Goal: Task Accomplishment & Management: Complete application form

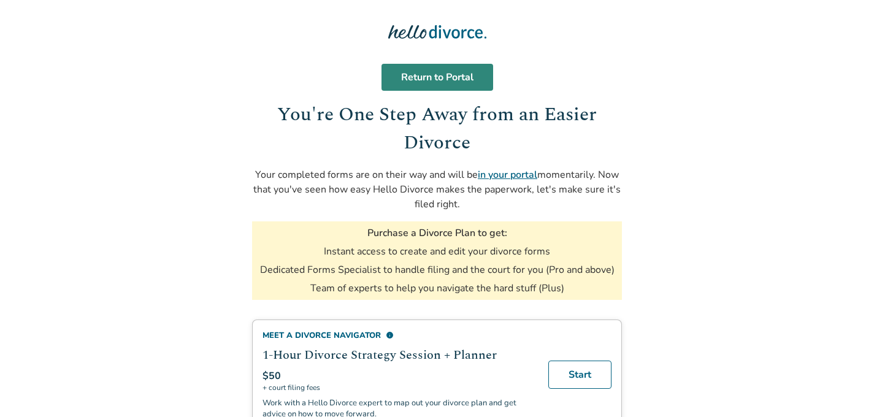
click at [434, 72] on link "Return to Portal" at bounding box center [438, 77] width 112 height 27
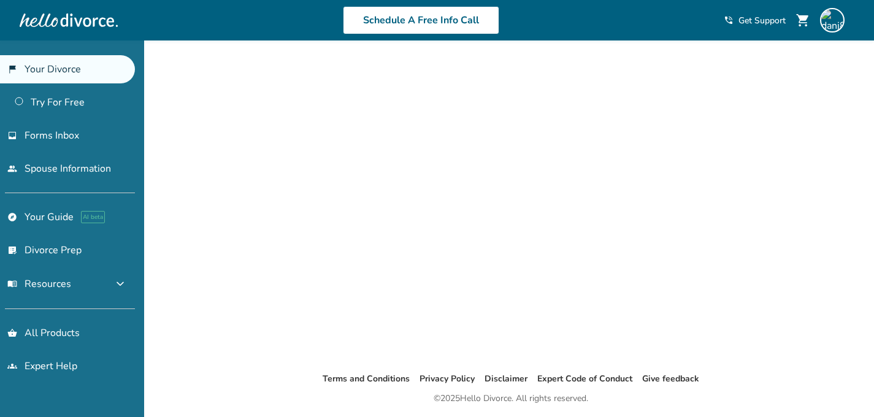
click at [91, 75] on link "flag_2 Your Divorce" at bounding box center [67, 69] width 135 height 28
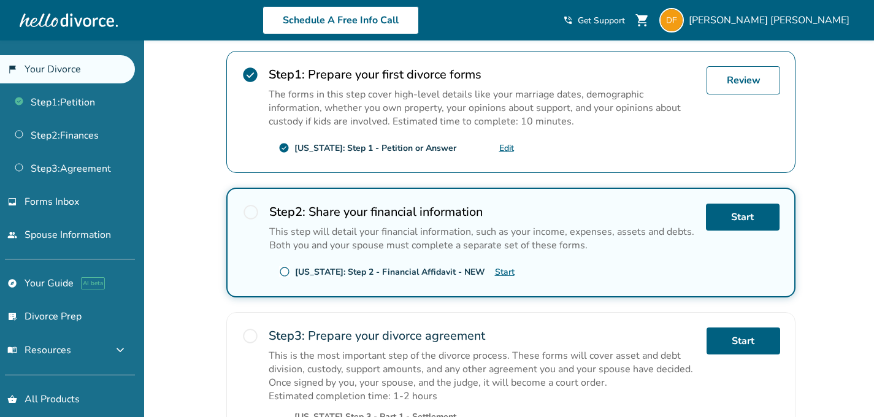
scroll to position [242, 0]
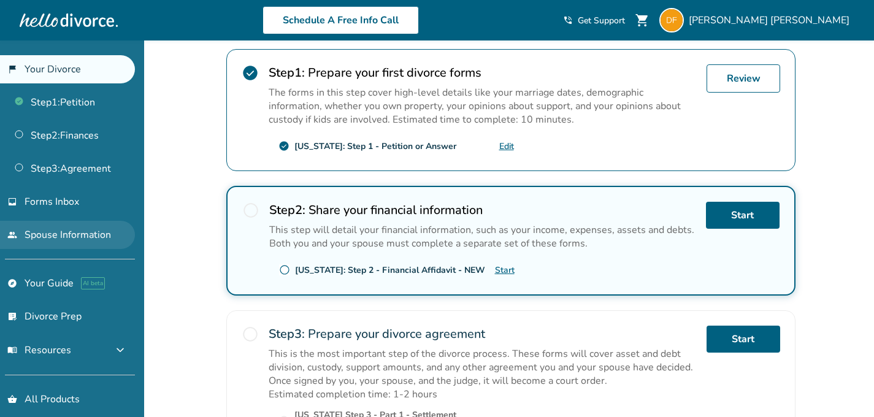
click at [90, 237] on link "people Spouse Information" at bounding box center [67, 235] width 135 height 28
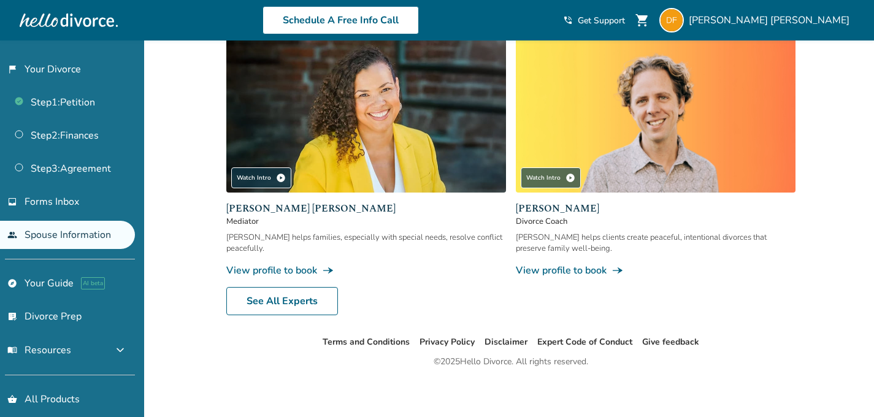
click at [90, 237] on link "people Spouse Information" at bounding box center [67, 235] width 135 height 28
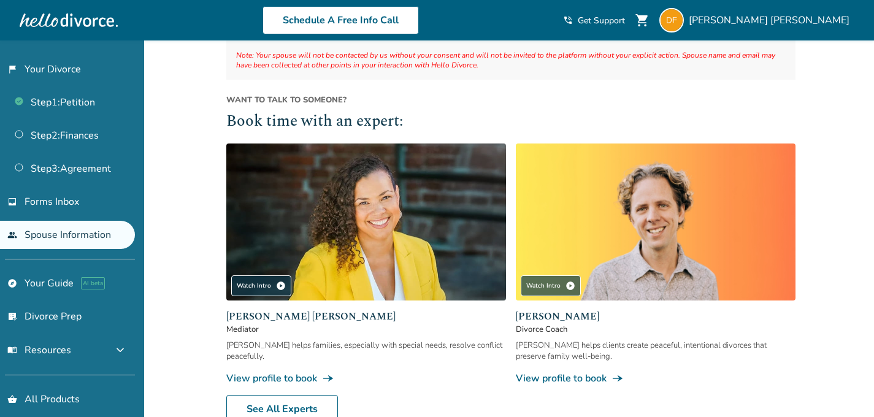
scroll to position [244, 0]
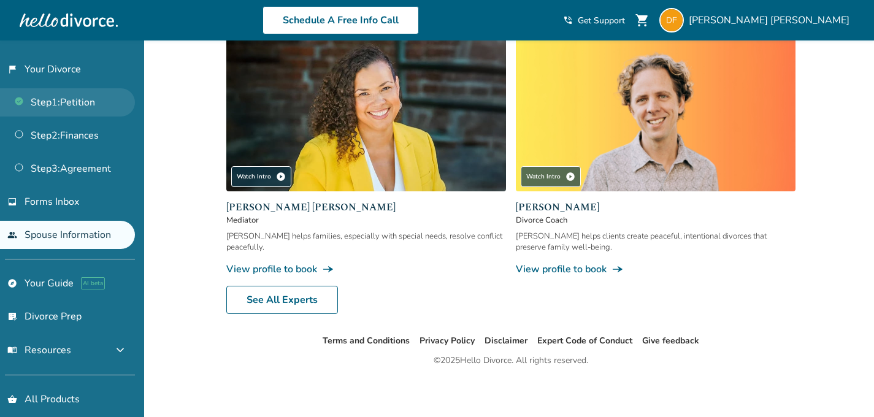
click at [74, 111] on link "Step 1 : Petition" at bounding box center [67, 102] width 135 height 28
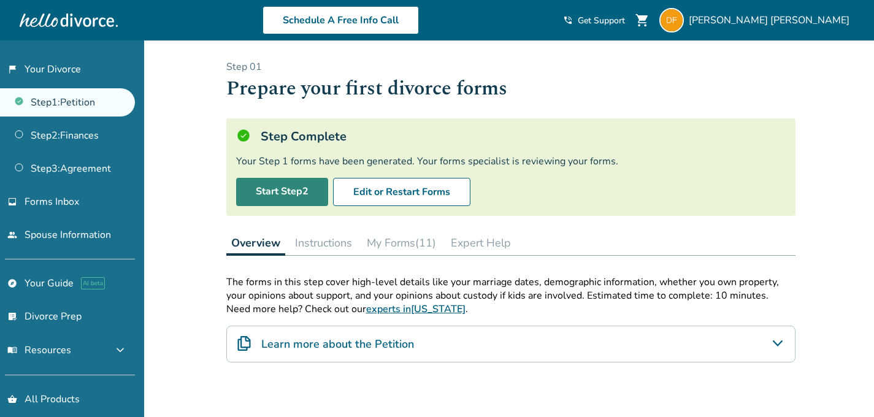
click at [292, 200] on link "Start Step 2" at bounding box center [282, 192] width 92 height 28
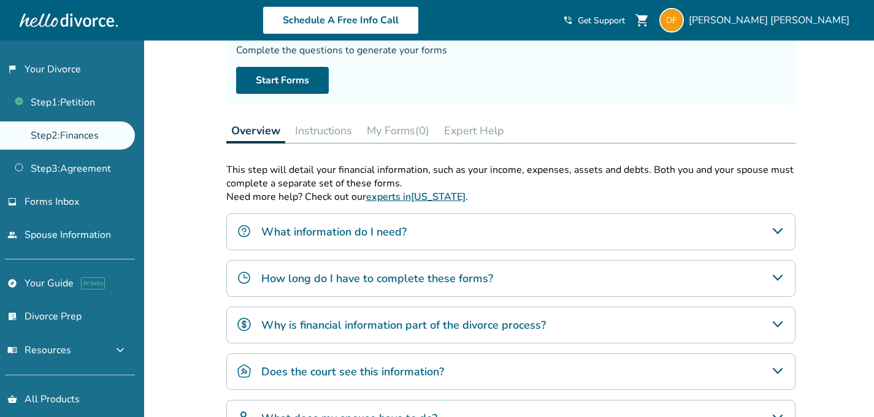
scroll to position [141, 0]
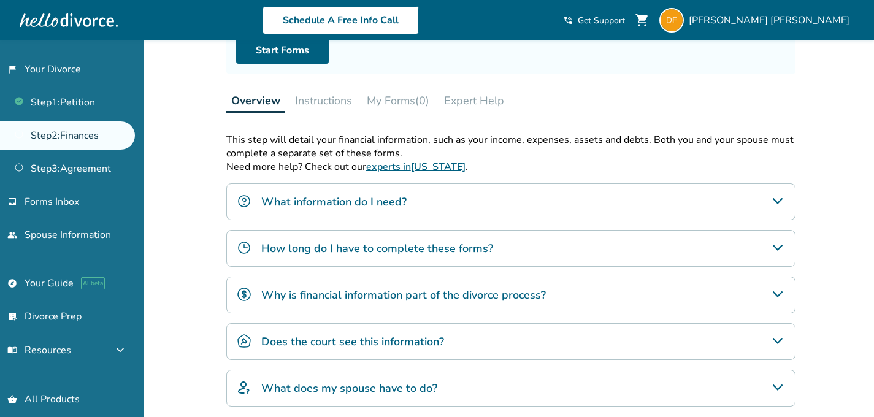
click at [350, 194] on h4 "What information do I need?" at bounding box center [333, 202] width 145 height 16
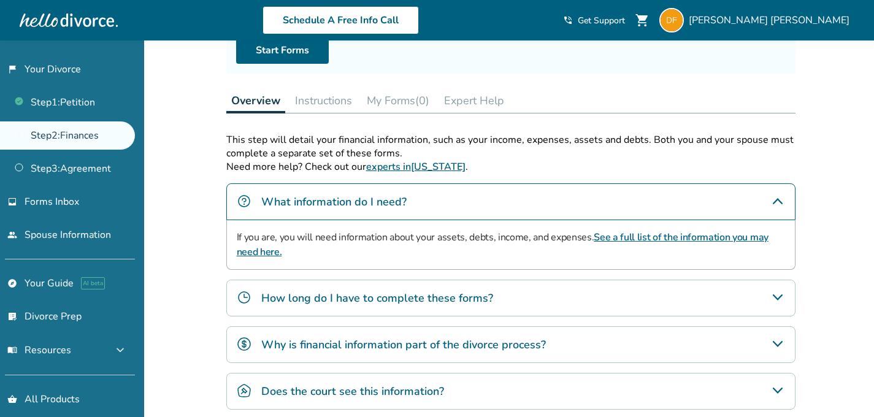
click at [313, 294] on h4 "How long do I have to complete these forms?" at bounding box center [377, 298] width 232 height 16
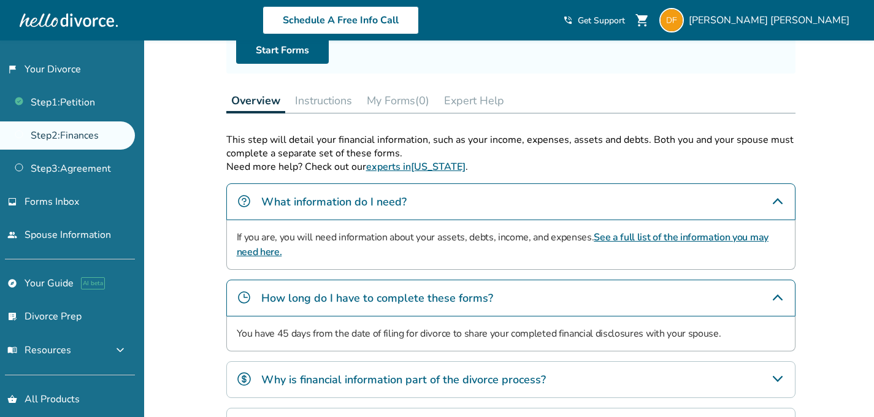
click at [313, 293] on h4 "How long do I have to complete these forms?" at bounding box center [377, 298] width 232 height 16
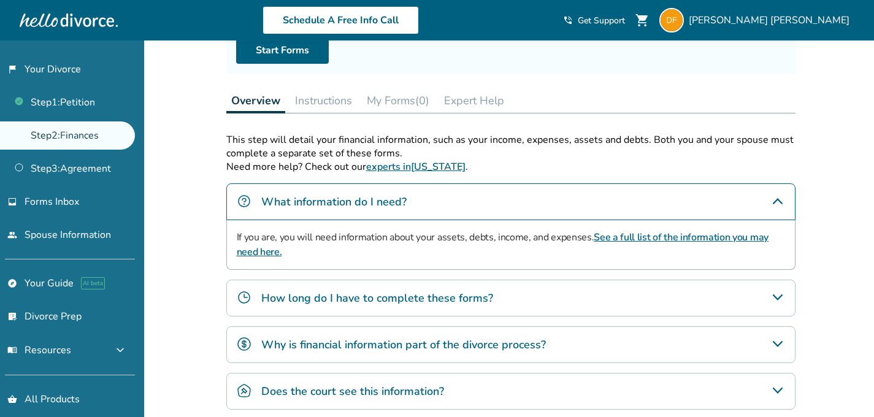
click at [315, 347] on h4 "Why is financial information part of the divorce process?" at bounding box center [403, 345] width 285 height 16
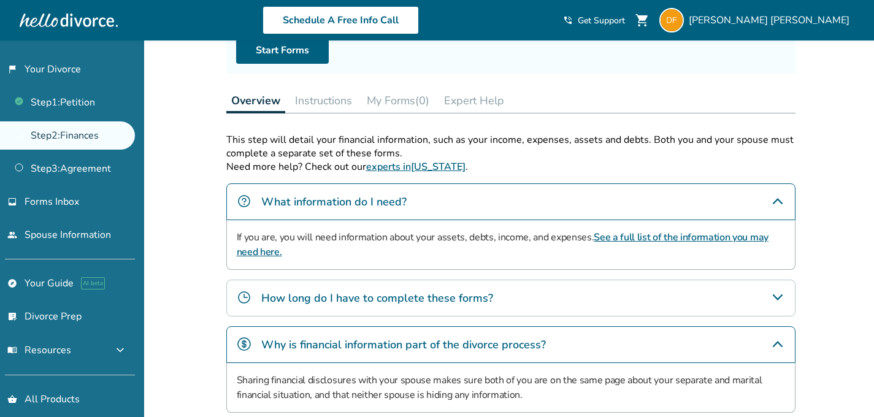
click at [315, 347] on h4 "Why is financial information part of the divorce process?" at bounding box center [403, 345] width 285 height 16
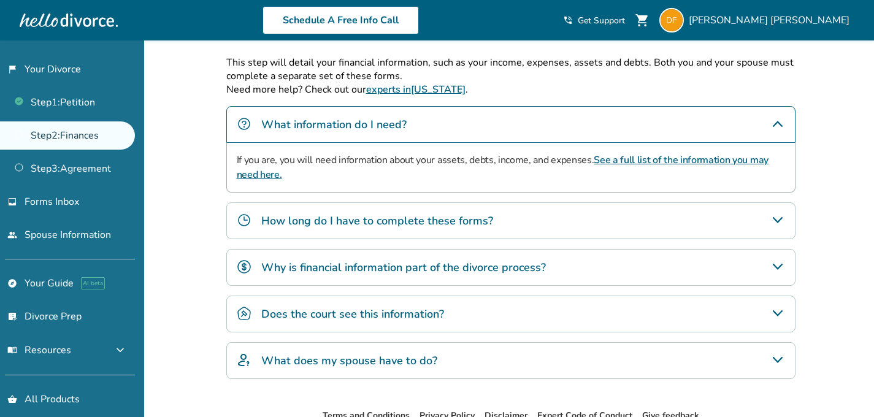
scroll to position [220, 0]
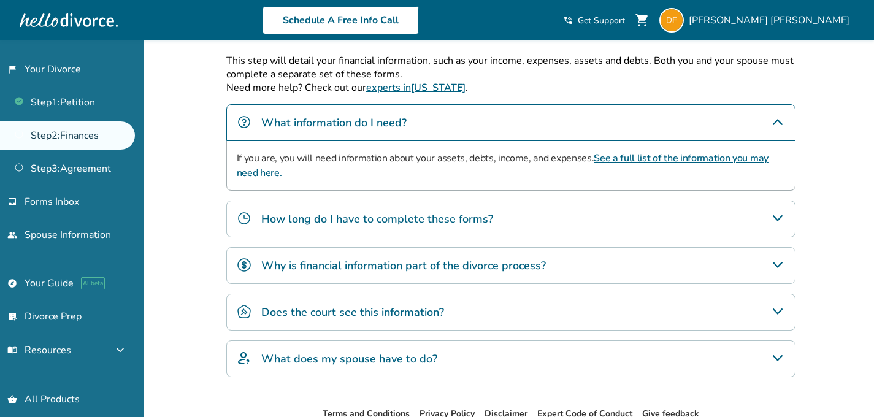
click at [324, 308] on h4 "Does the court see this information?" at bounding box center [352, 312] width 183 height 16
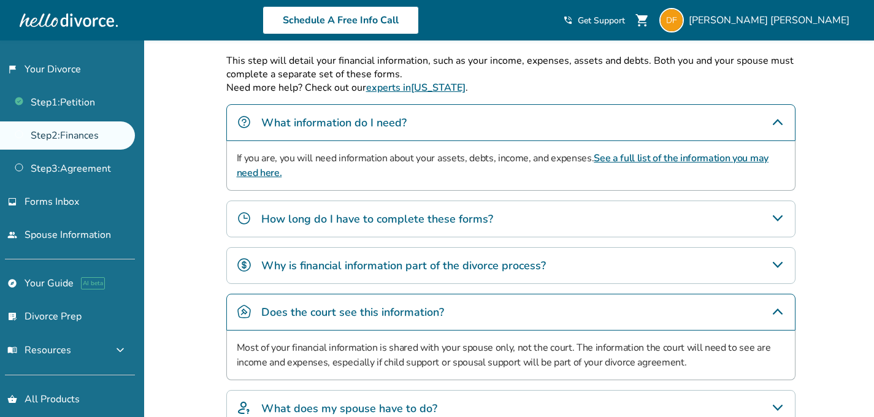
click at [324, 308] on h4 "Does the court see this information?" at bounding box center [352, 312] width 183 height 16
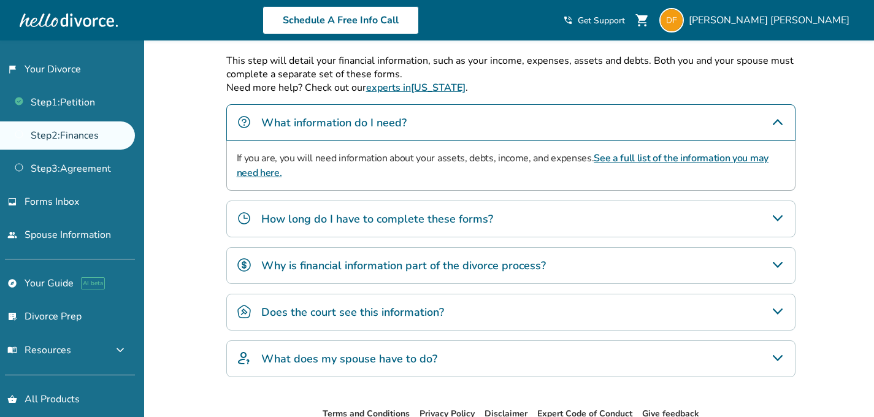
click at [303, 364] on h4 "What does my spouse have to do?" at bounding box center [349, 359] width 176 height 16
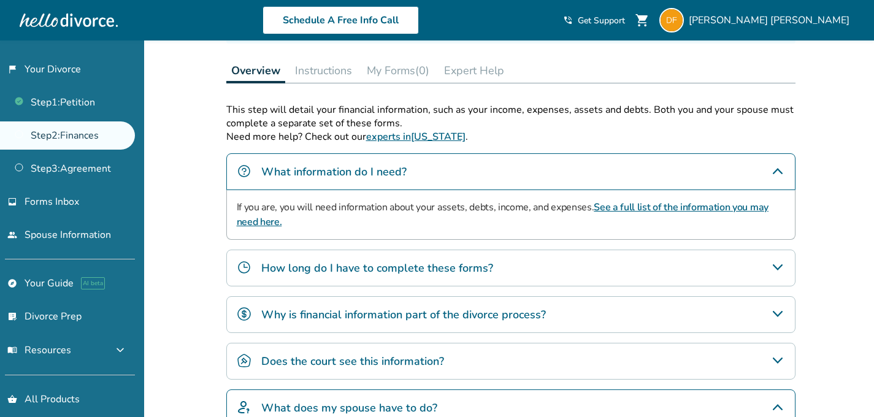
scroll to position [169, 0]
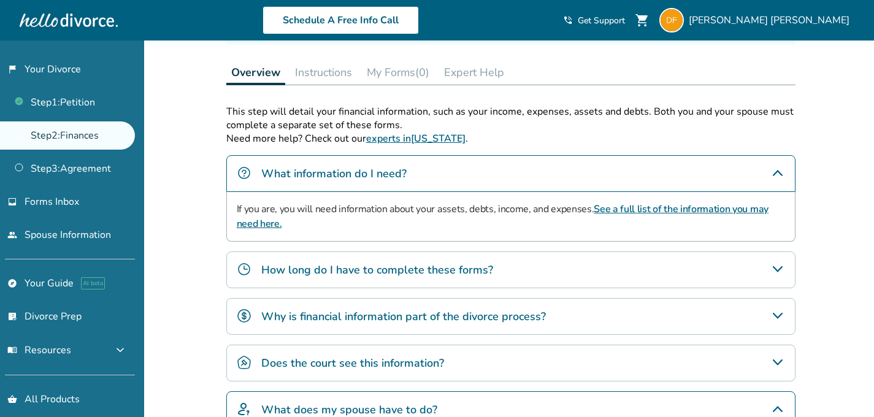
click at [344, 80] on button "Instructions" at bounding box center [323, 72] width 67 height 25
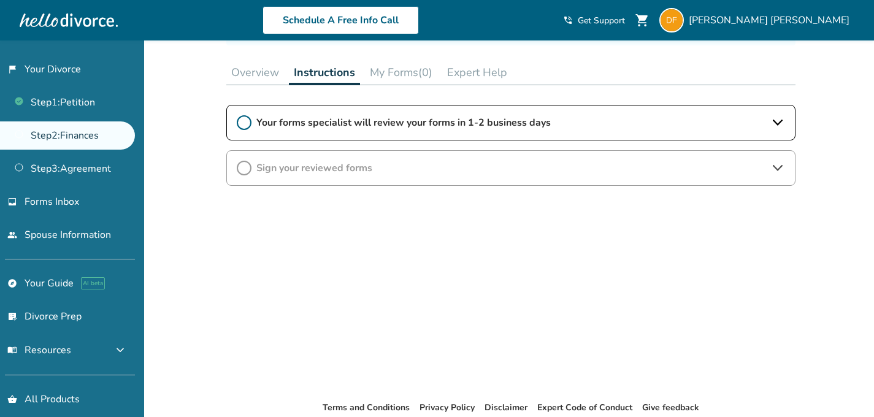
click at [116, 134] on link "Step 2 : Finances" at bounding box center [67, 135] width 135 height 28
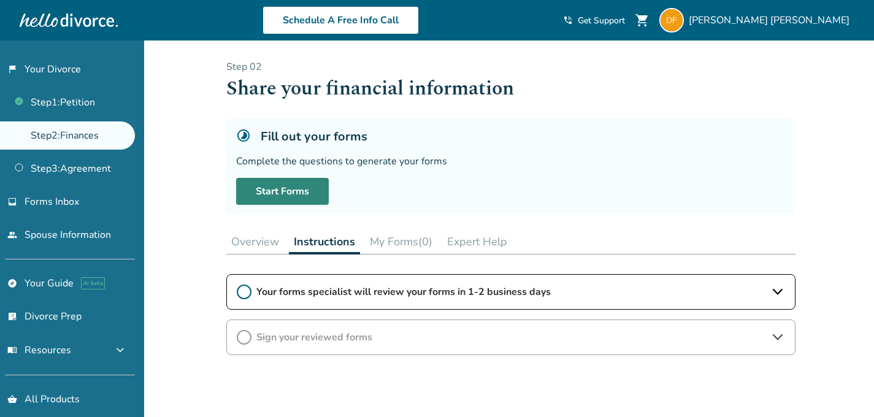
click at [278, 197] on link "Start Forms" at bounding box center [282, 191] width 93 height 27
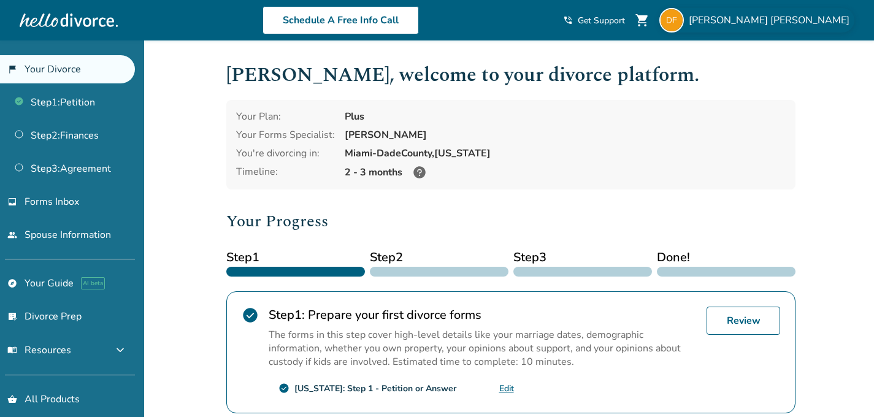
click at [815, 15] on span "Danielle Farrington" at bounding box center [772, 19] width 166 height 13
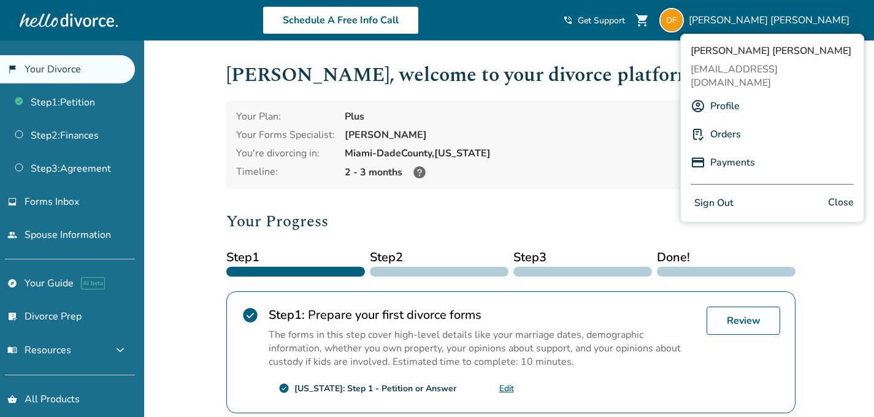
click at [719, 94] on link "Profile" at bounding box center [724, 105] width 29 height 23
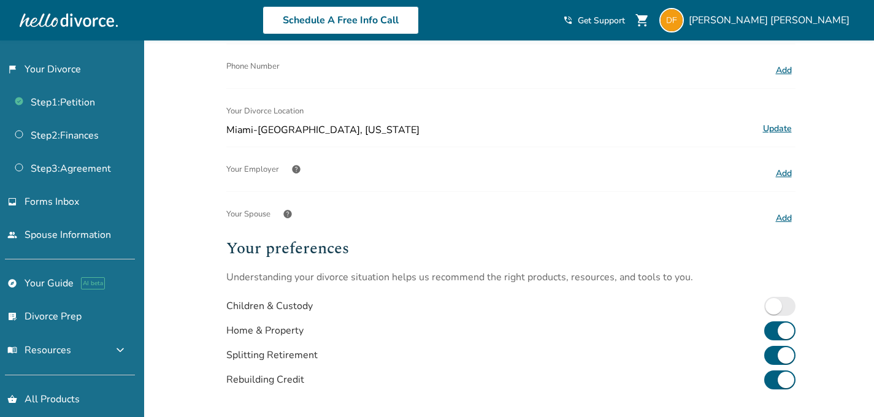
scroll to position [231, 0]
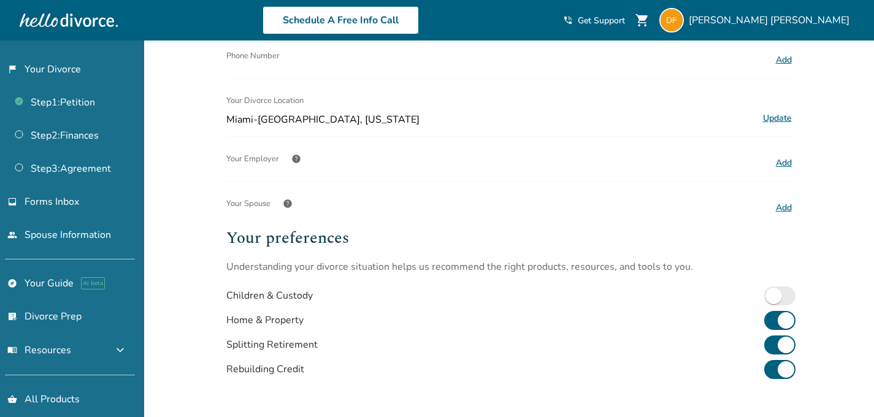
click at [90, 27] on div at bounding box center [69, 20] width 98 height 25
click at [88, 27] on div at bounding box center [69, 20] width 98 height 25
